Goal: Find specific page/section: Find specific page/section

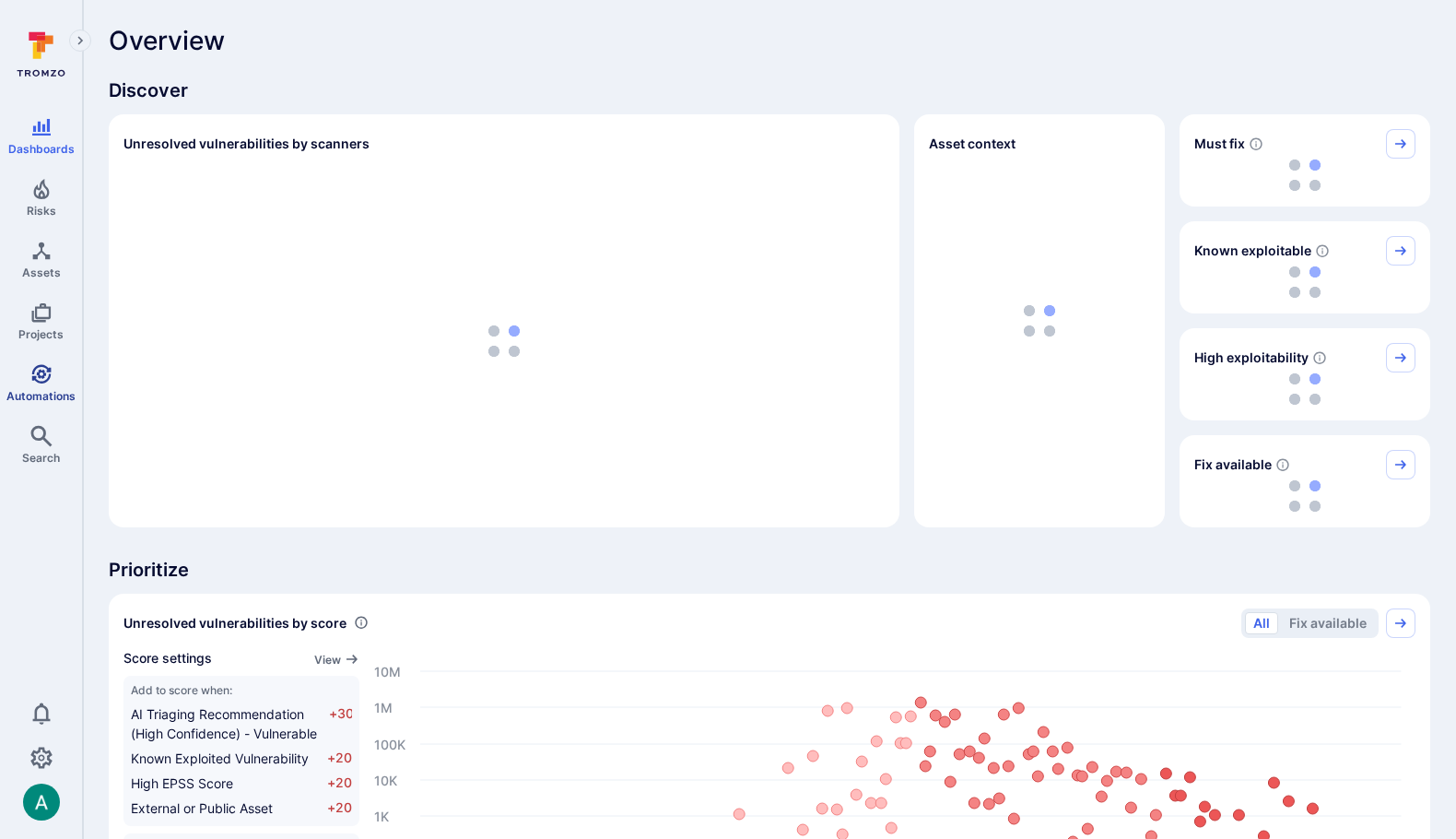
click at [40, 389] on span "Automations" at bounding box center [41, 396] width 69 height 14
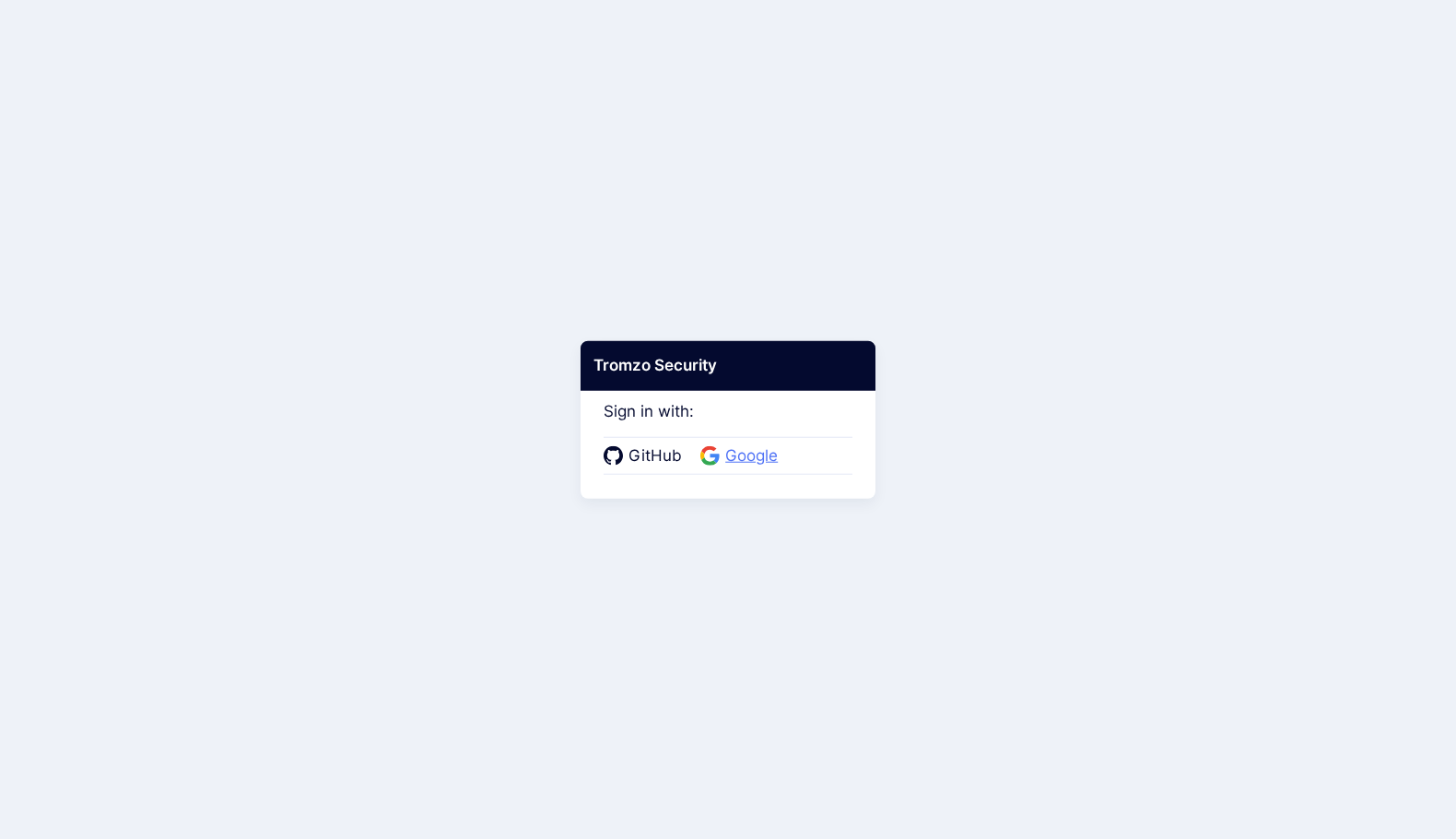
click at [737, 455] on span "Google" at bounding box center [752, 456] width 64 height 24
